Goal: Task Accomplishment & Management: Use online tool/utility

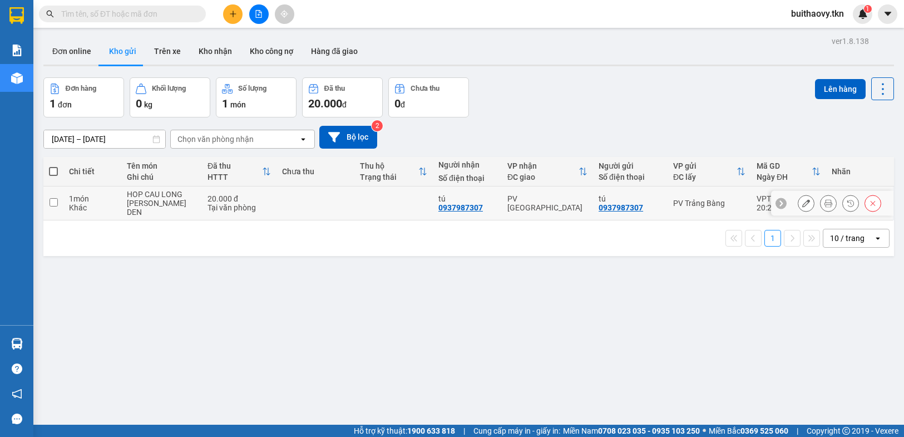
click at [532, 199] on div "PV [GEOGRAPHIC_DATA]" at bounding box center [547, 203] width 80 height 18
checkbox input "true"
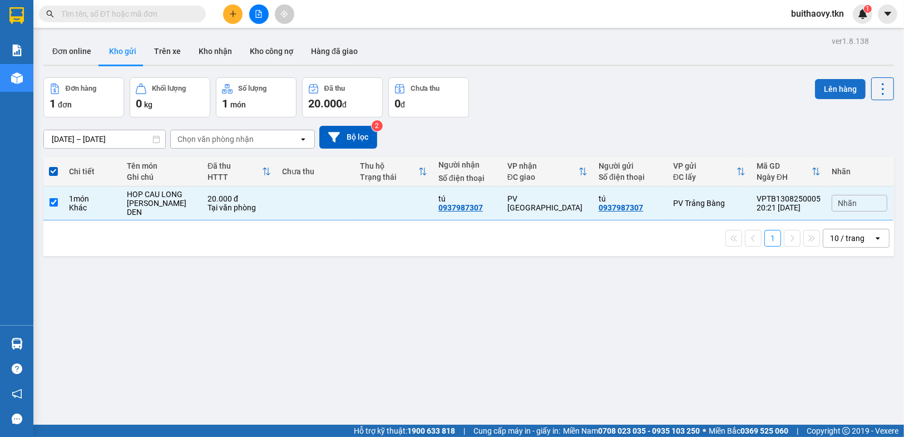
click at [827, 96] on button "Lên hàng" at bounding box center [840, 89] width 51 height 20
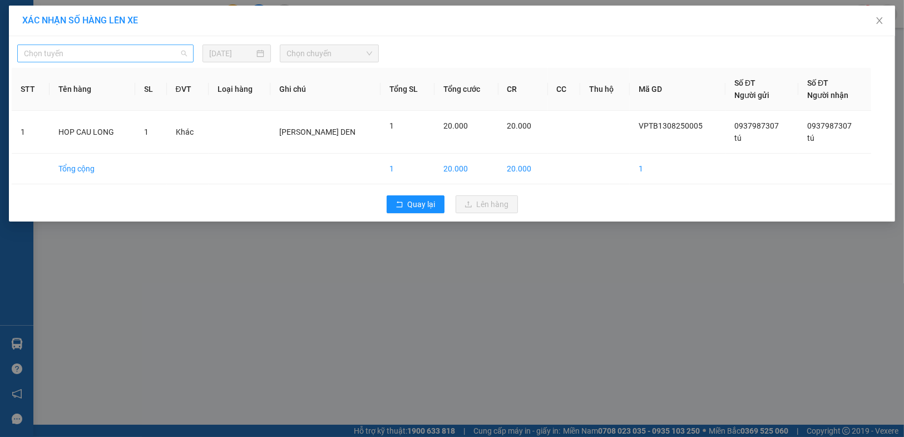
drag, startPoint x: 167, startPoint y: 45, endPoint x: 162, endPoint y: 50, distance: 7.5
click at [165, 49] on span "Chọn tuyến" at bounding box center [105, 53] width 163 height 17
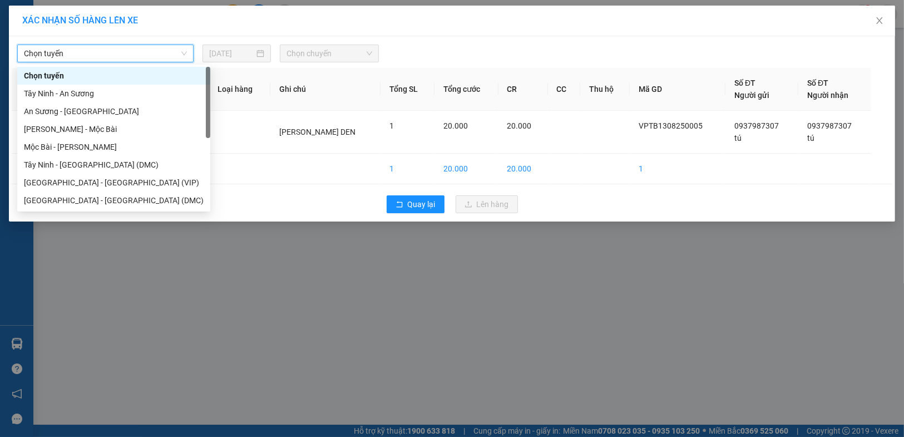
click at [161, 50] on span "Chọn tuyến" at bounding box center [105, 53] width 163 height 17
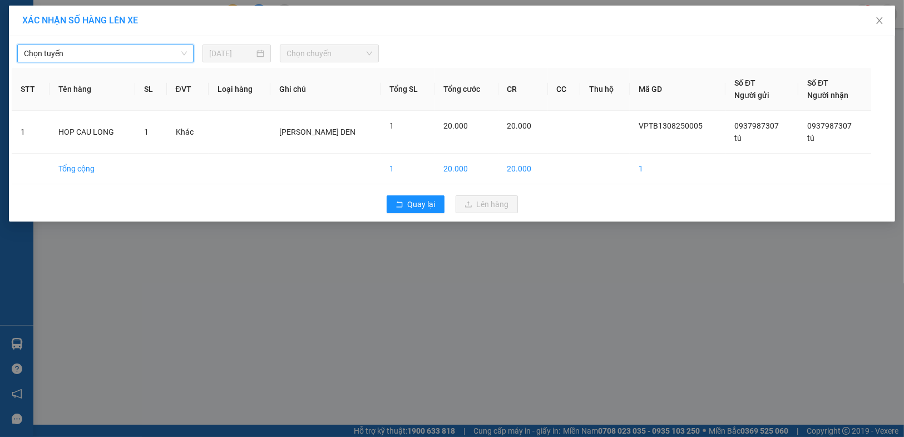
click at [139, 52] on span "Chọn tuyến" at bounding box center [105, 53] width 163 height 17
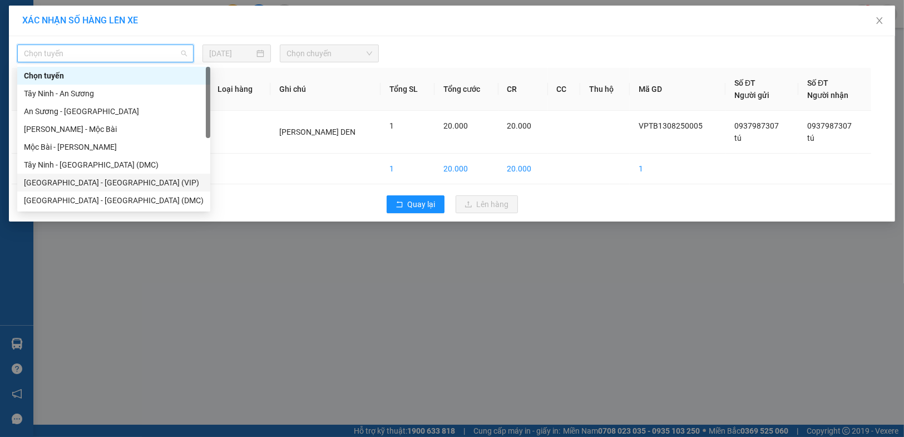
click at [112, 180] on div "[GEOGRAPHIC_DATA] - [GEOGRAPHIC_DATA] (VIP)" at bounding box center [114, 182] width 180 height 12
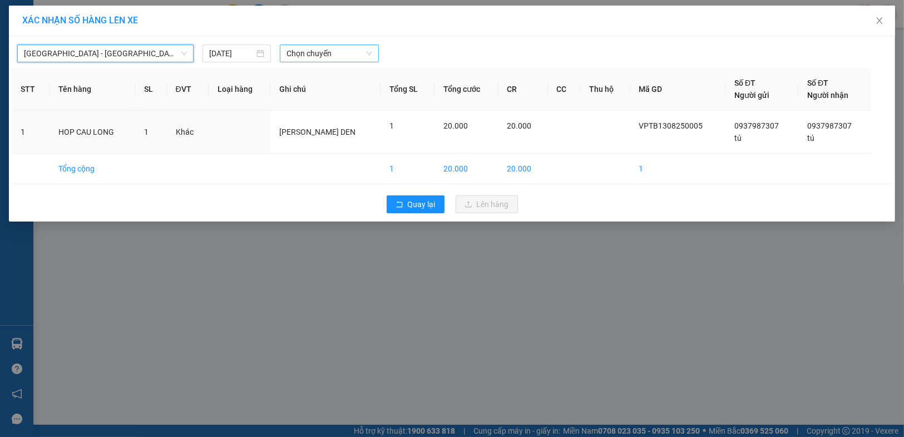
drag, startPoint x: 315, startPoint y: 38, endPoint x: 316, endPoint y: 45, distance: 6.8
click at [315, 42] on div "[GEOGRAPHIC_DATA] - [GEOGRAPHIC_DATA] (VIP) [GEOGRAPHIC_DATA] - [GEOGRAPHIC_DAT…" at bounding box center [452, 128] width 886 height 185
click at [316, 48] on span "Chọn chuyến" at bounding box center [330, 53] width 86 height 17
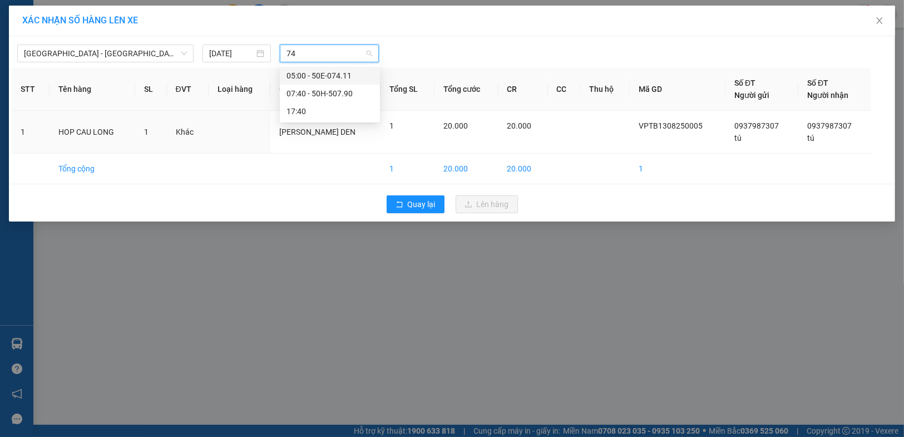
type input "7"
type input "3156"
click at [320, 78] on div "04:20 - 50H-231.56V" at bounding box center [330, 76] width 87 height 12
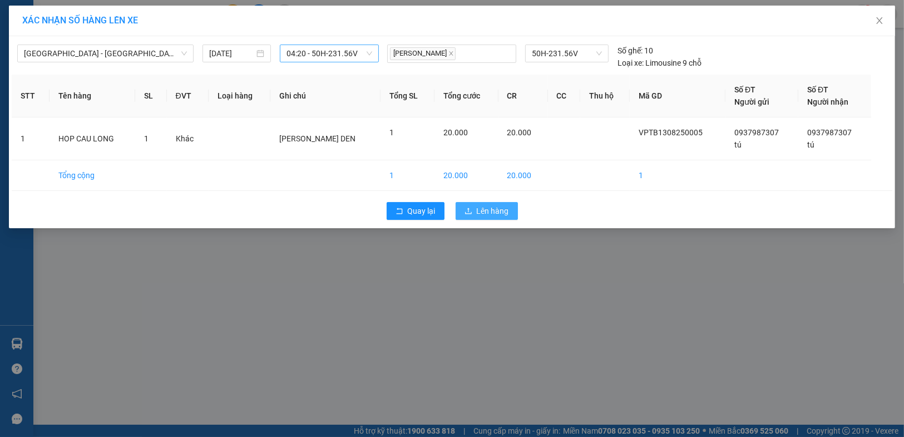
click at [483, 208] on span "Lên hàng" at bounding box center [493, 211] width 32 height 12
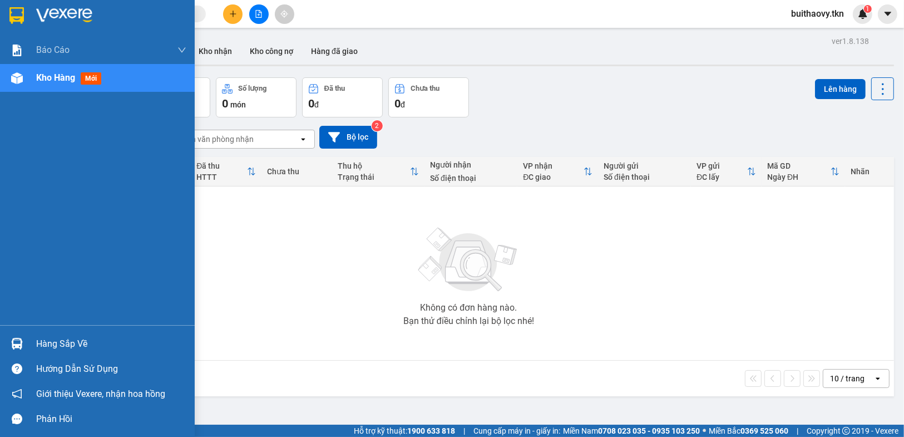
click at [7, 339] on div at bounding box center [16, 343] width 19 height 19
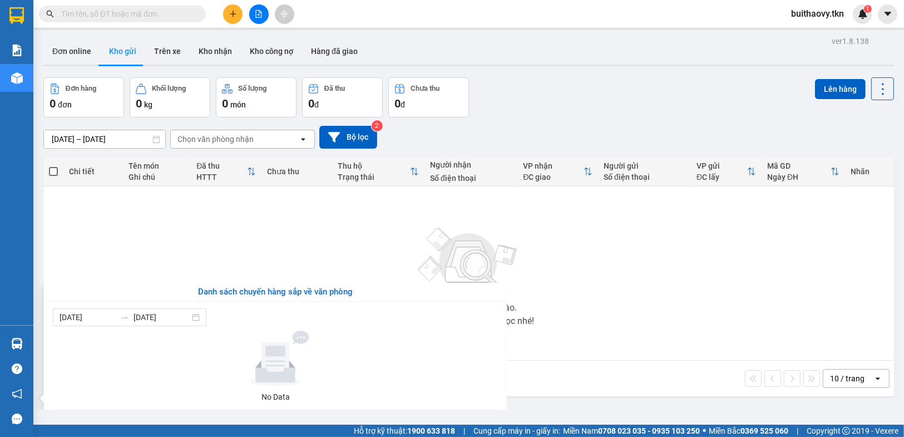
click at [526, 265] on section "Kết quả tìm kiếm ( 0 ) Bộ lọc No Data buithaovy.tkn 1 Báo cáo Mẫu 1: Báo cáo dò…" at bounding box center [452, 218] width 904 height 437
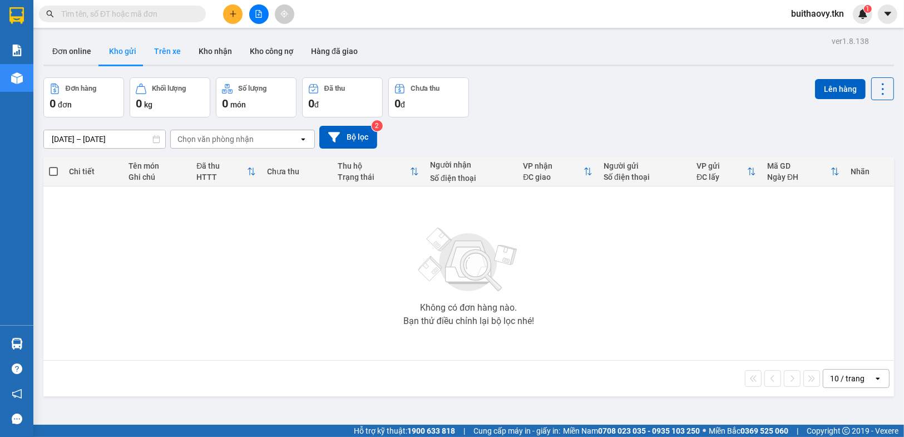
click at [159, 49] on button "Trên xe" at bounding box center [167, 51] width 45 height 27
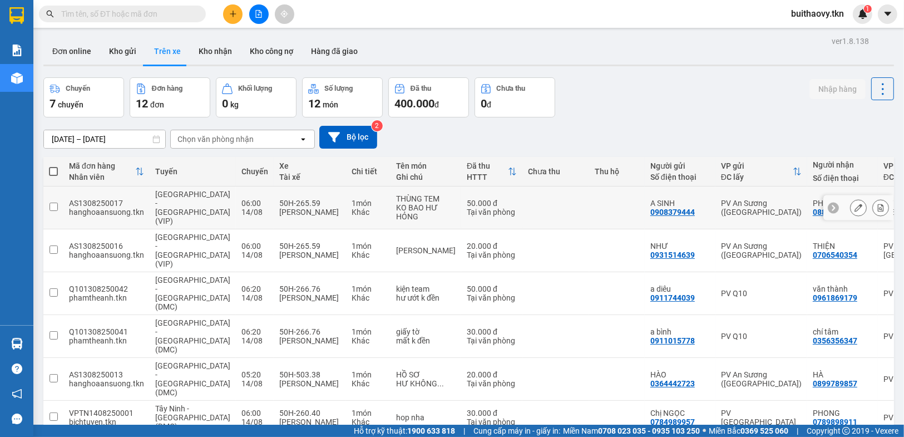
click at [851, 208] on button at bounding box center [859, 207] width 16 height 19
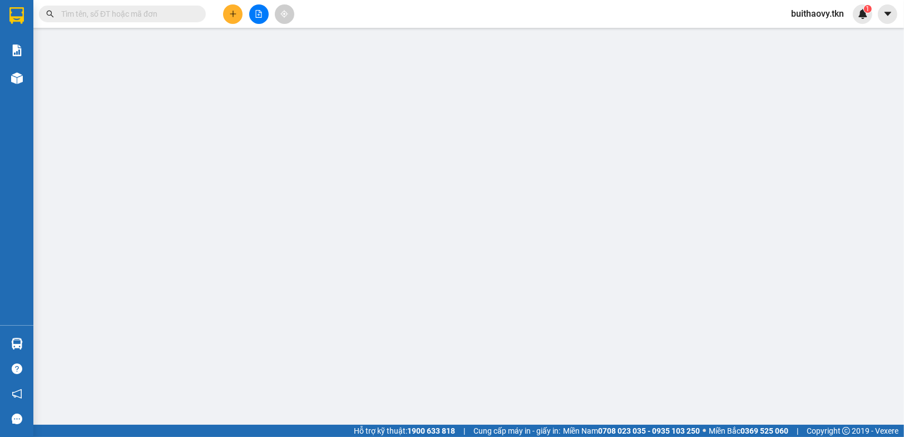
type input "0908379444"
type input "A SINH"
type input "0888544654"
type input "PHỐ"
type input "50.000"
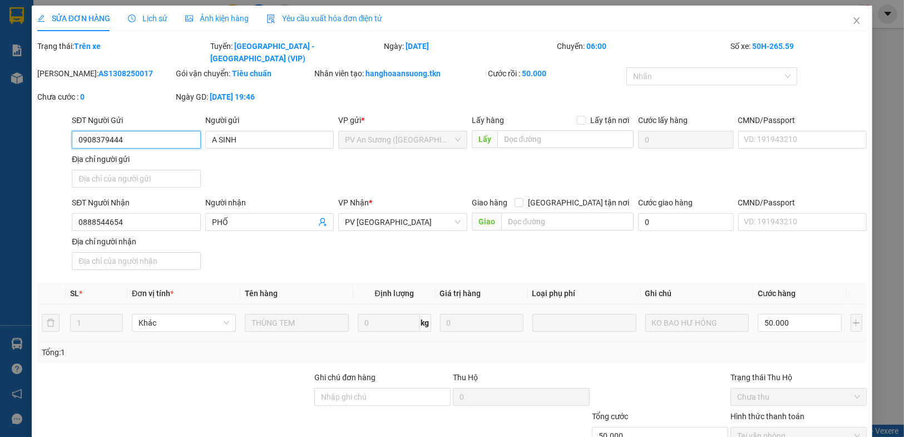
scroll to position [69, 0]
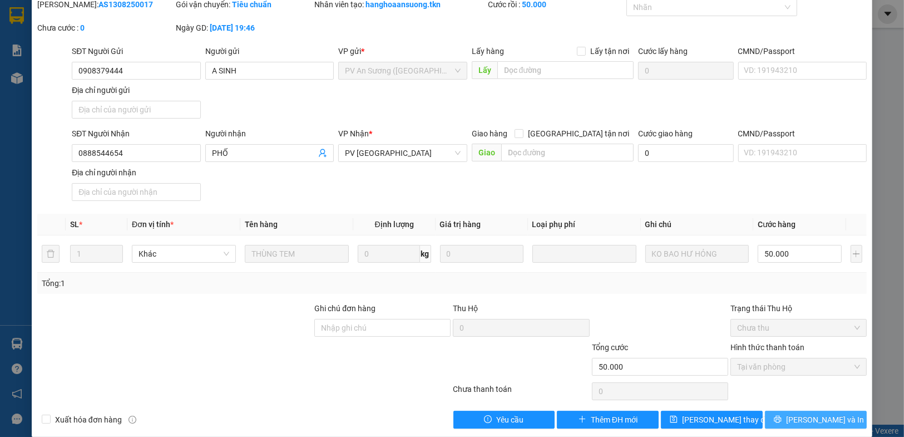
click at [767, 411] on button "[PERSON_NAME] và In" at bounding box center [816, 420] width 102 height 18
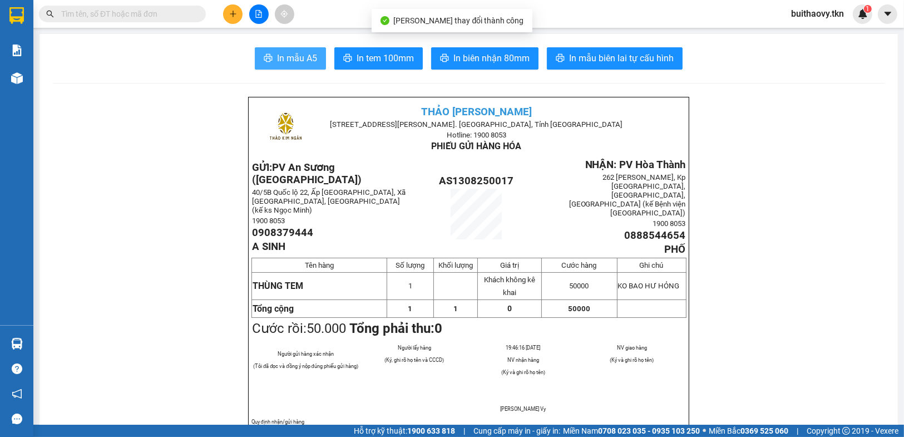
click at [276, 66] on button "In mẫu A5" at bounding box center [290, 58] width 71 height 22
